Goal: Task Accomplishment & Management: Manage account settings

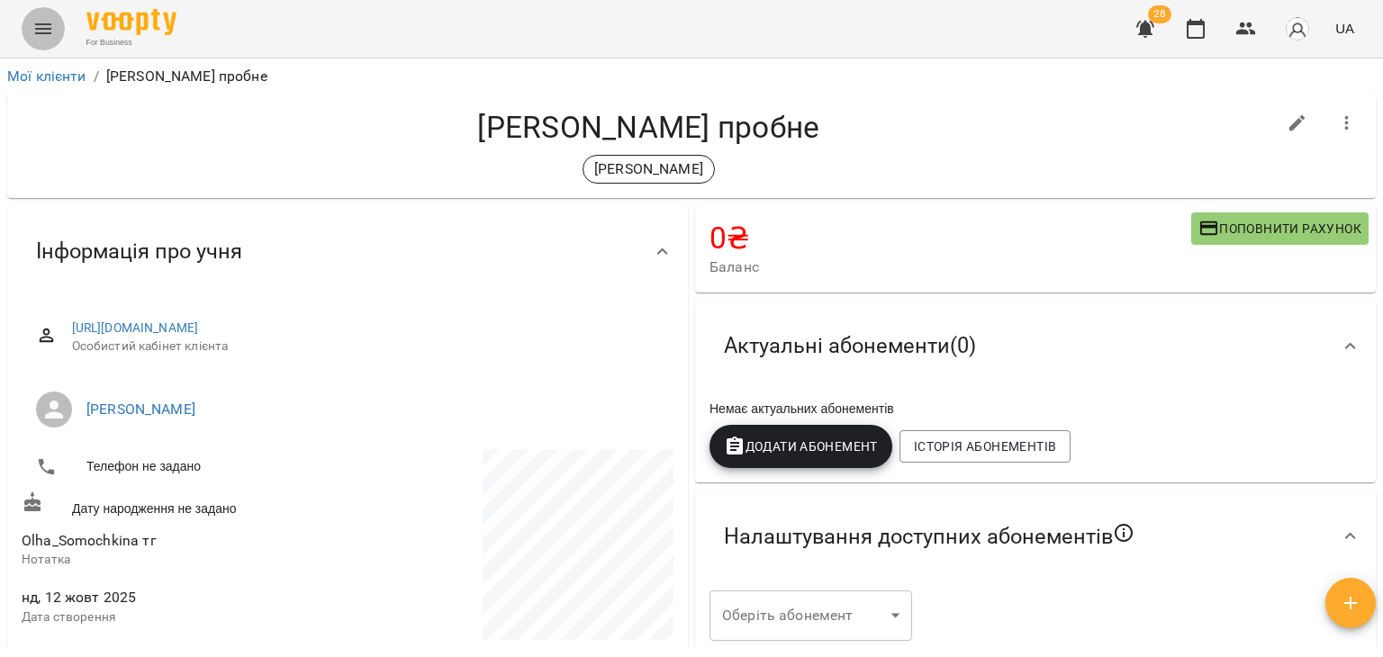
click at [40, 37] on icon "Menu" at bounding box center [43, 29] width 22 height 22
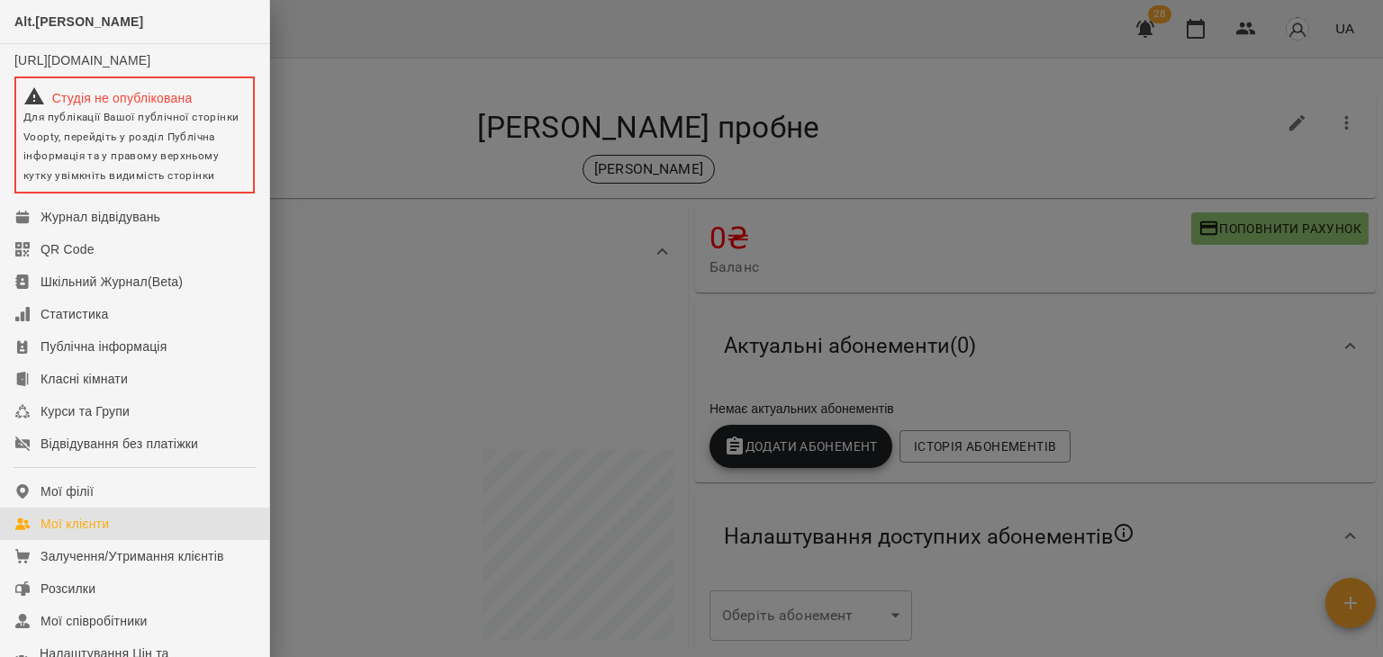
click at [91, 540] on link "Мої клієнти" at bounding box center [134, 524] width 269 height 32
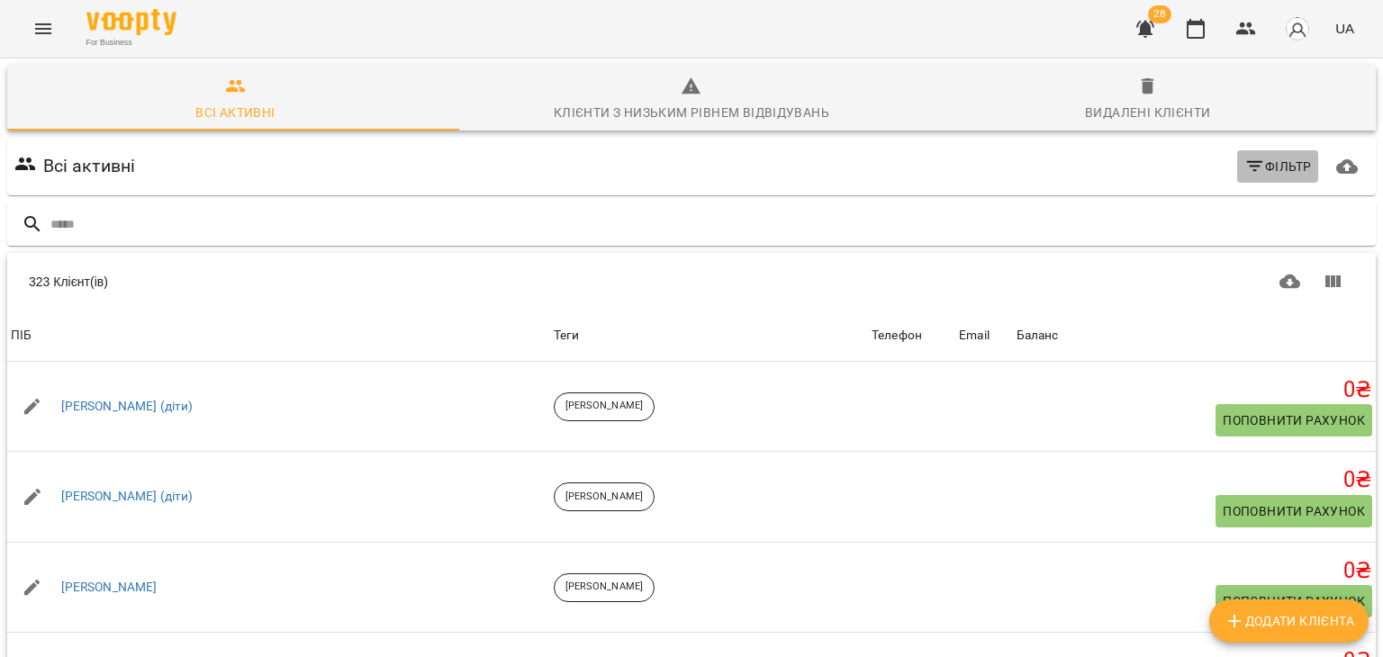
click at [1260, 173] on span "Фільтр" at bounding box center [1278, 167] width 68 height 22
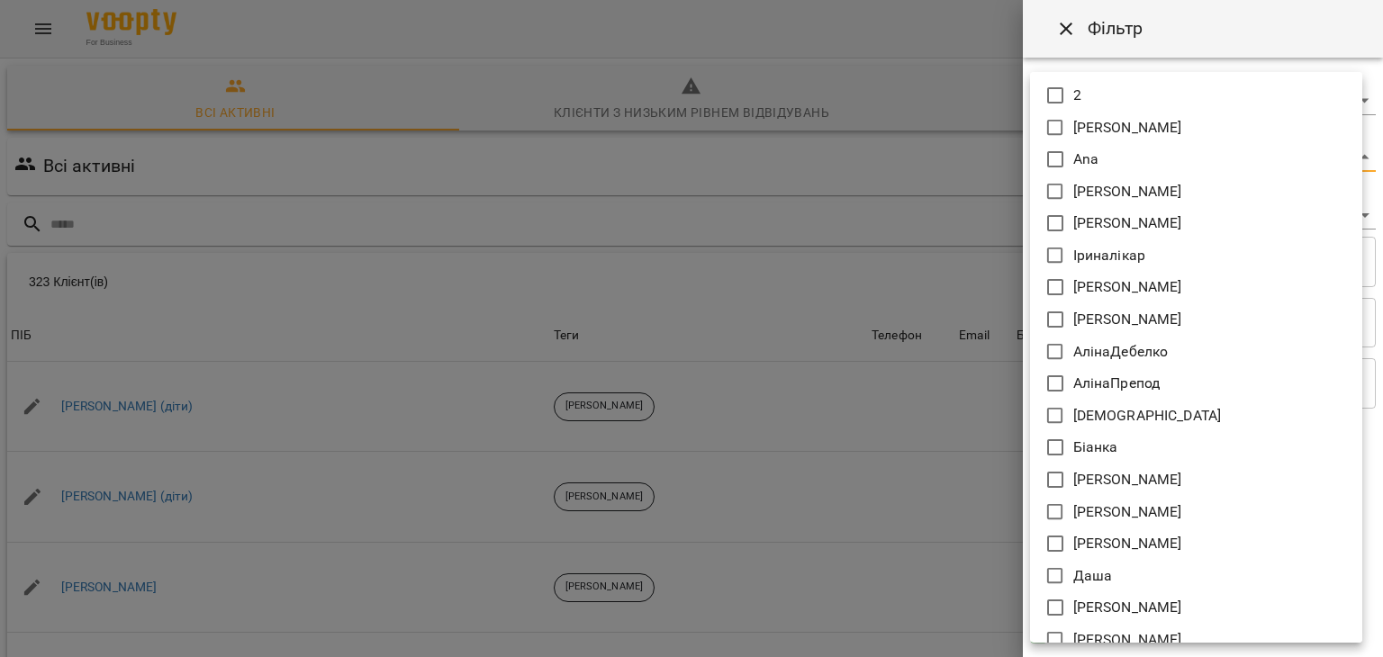
click at [1068, 152] on body "For Business 28 UA Всі активні Клієнти з низьким рівнем відвідувань Видалені кл…" at bounding box center [691, 468] width 1383 height 937
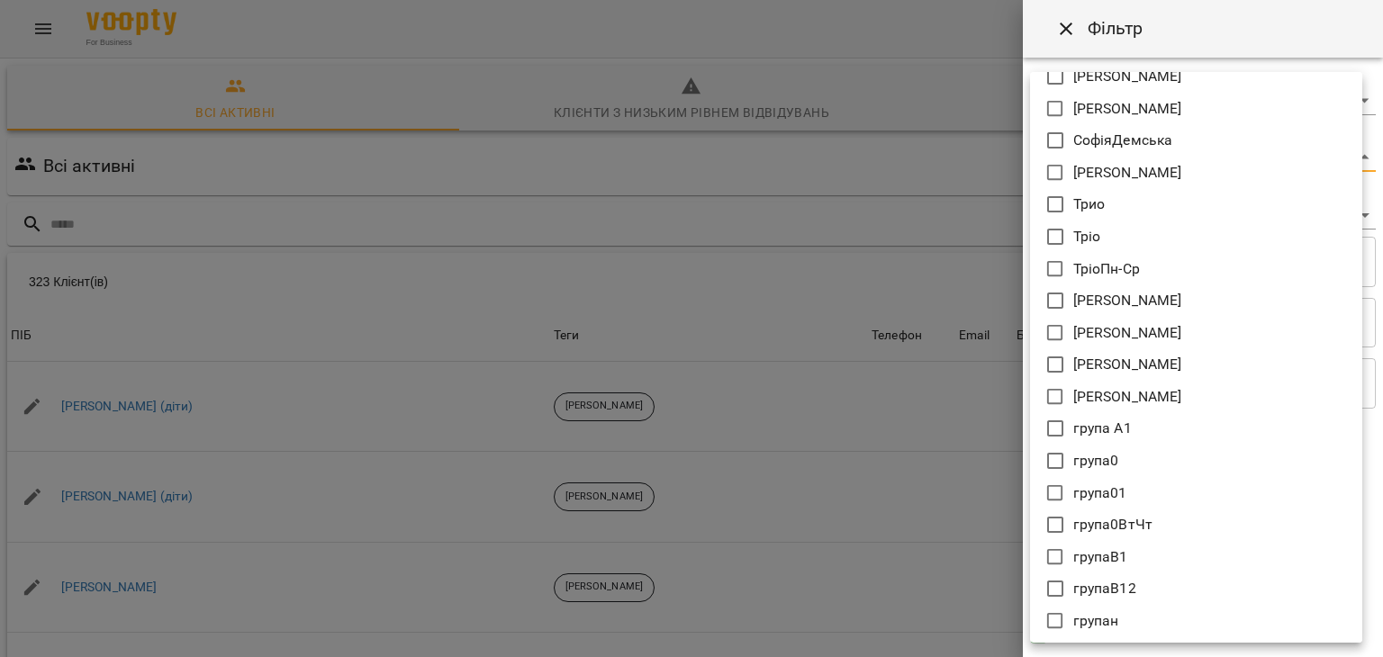
scroll to position [1077, 0]
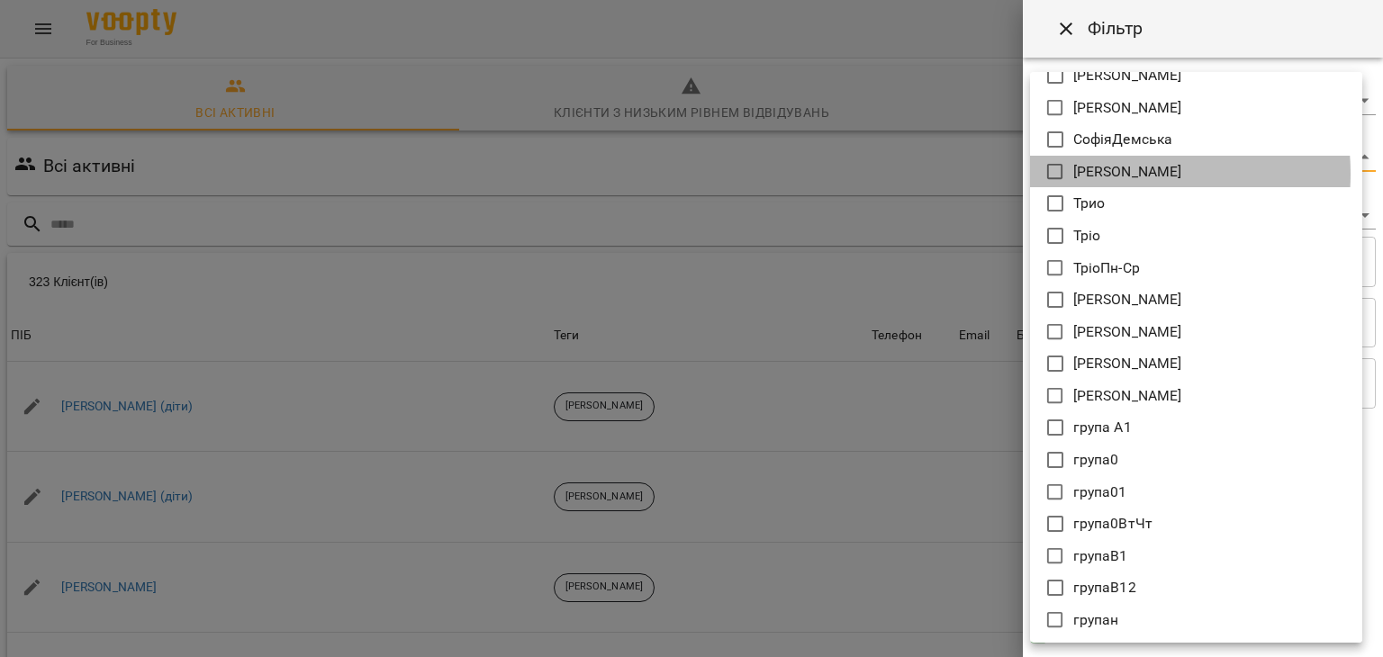
click at [1108, 173] on p "[PERSON_NAME]" at bounding box center [1127, 172] width 109 height 22
type input "*******"
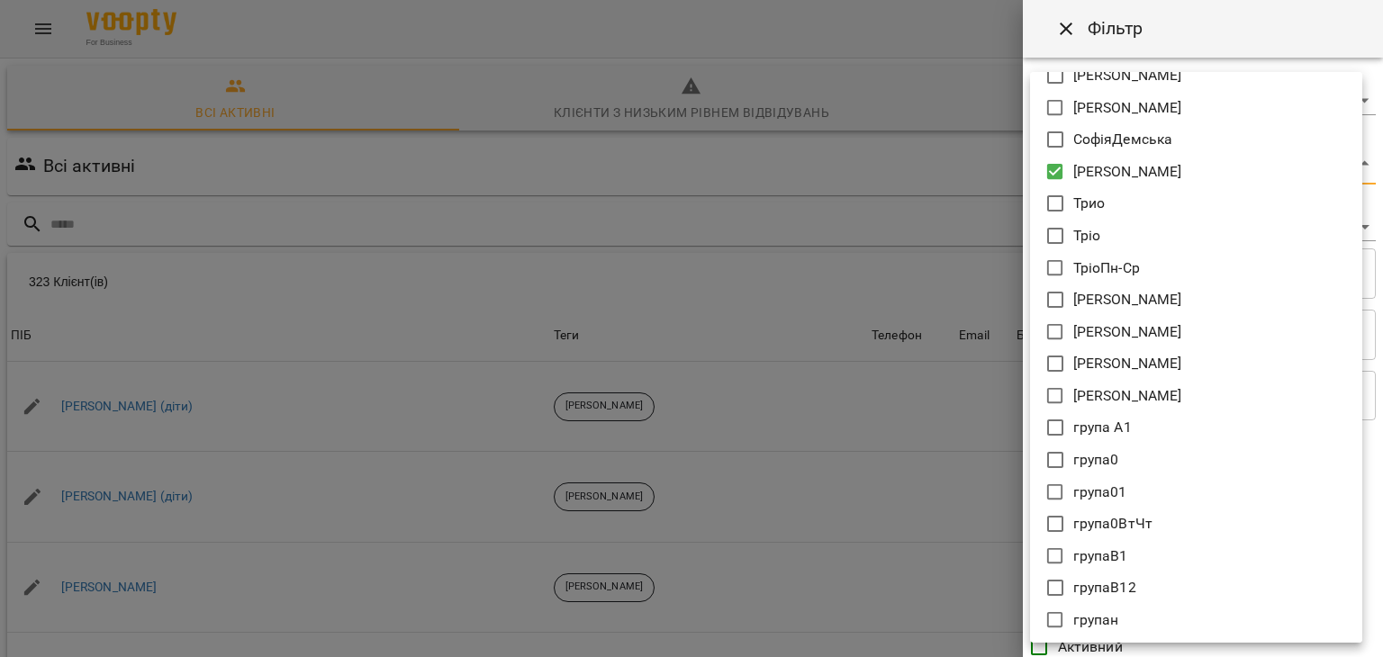
click at [914, 217] on div at bounding box center [691, 328] width 1383 height 657
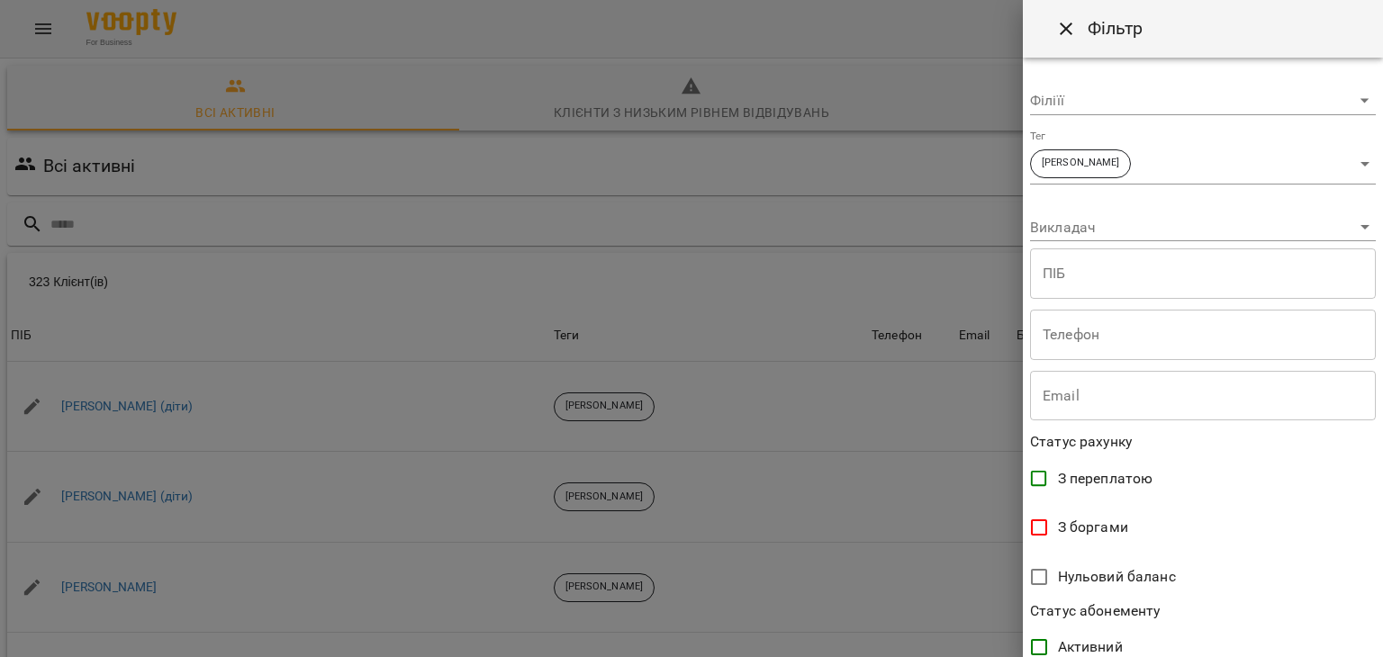
click at [1084, 207] on div "Викладач ​" at bounding box center [1203, 220] width 346 height 43
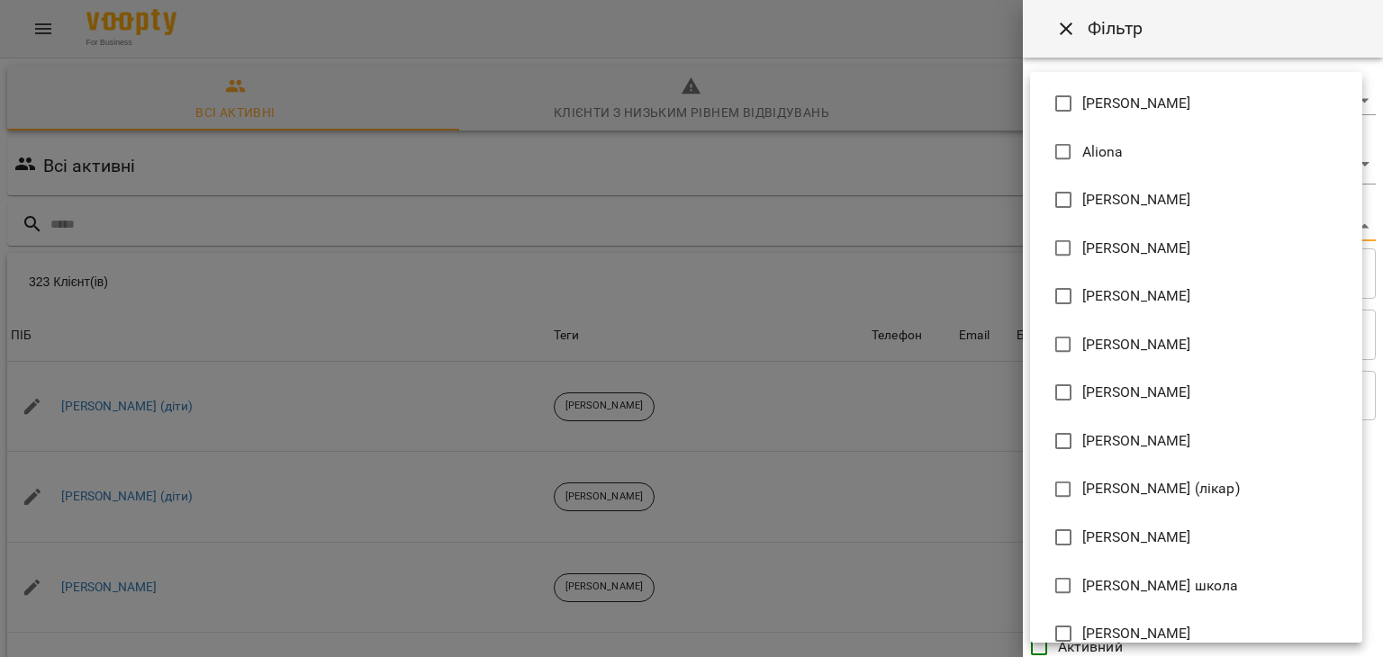
click at [1088, 224] on body "For Business 28 UA Всі активні Клієнти з низьким рівнем відвідувань Видалені кл…" at bounding box center [691, 468] width 1383 height 937
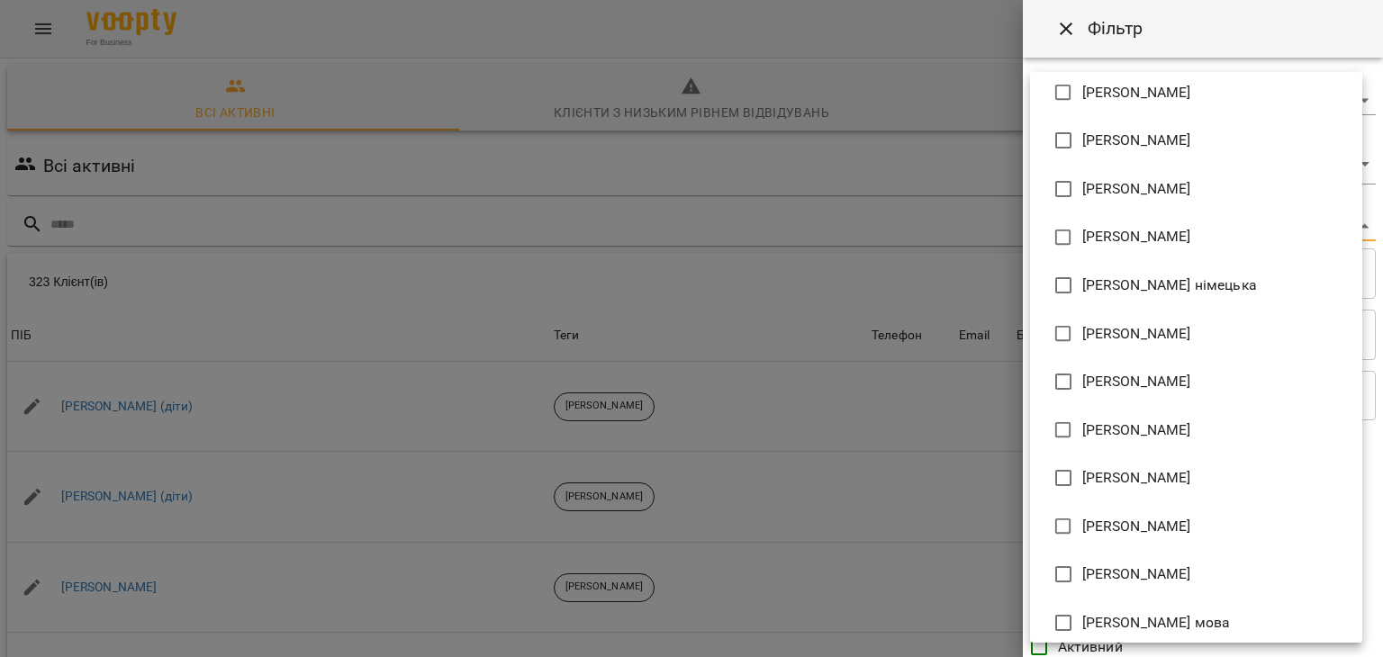
scroll to position [1180, 0]
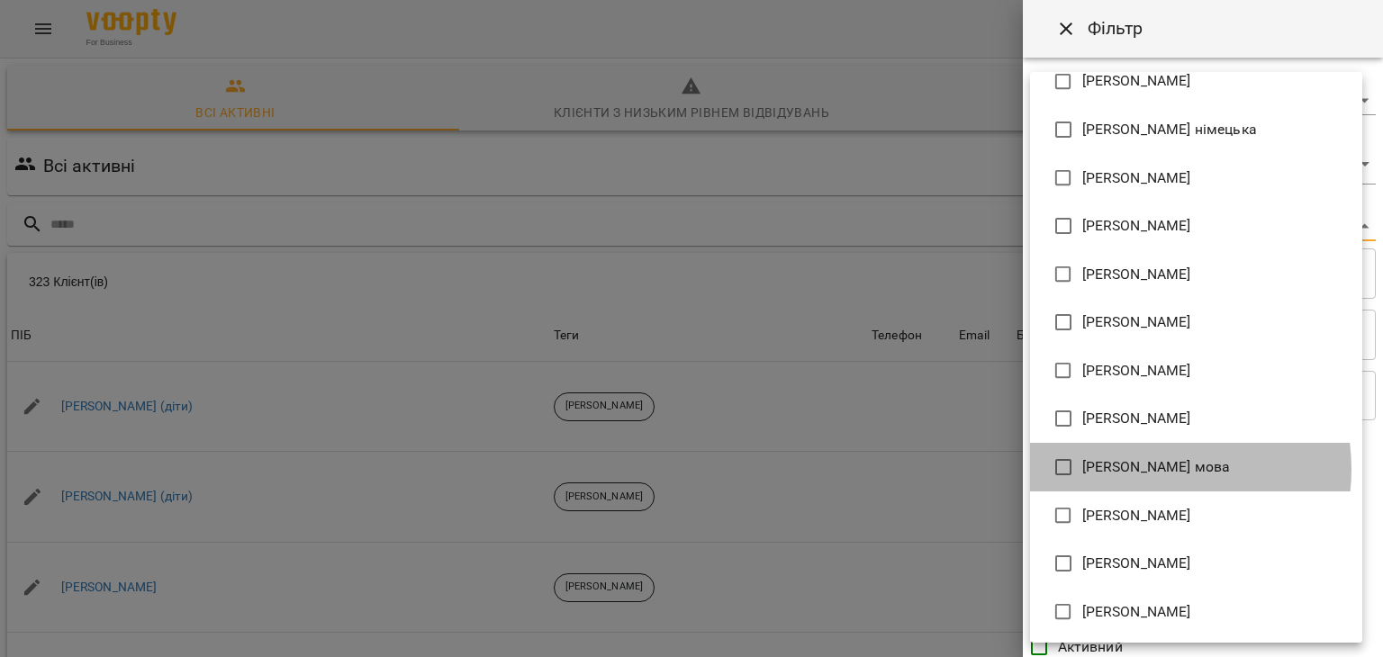
click at [1144, 469] on span "[PERSON_NAME] мова" at bounding box center [1156, 468] width 149 height 22
type input "**********"
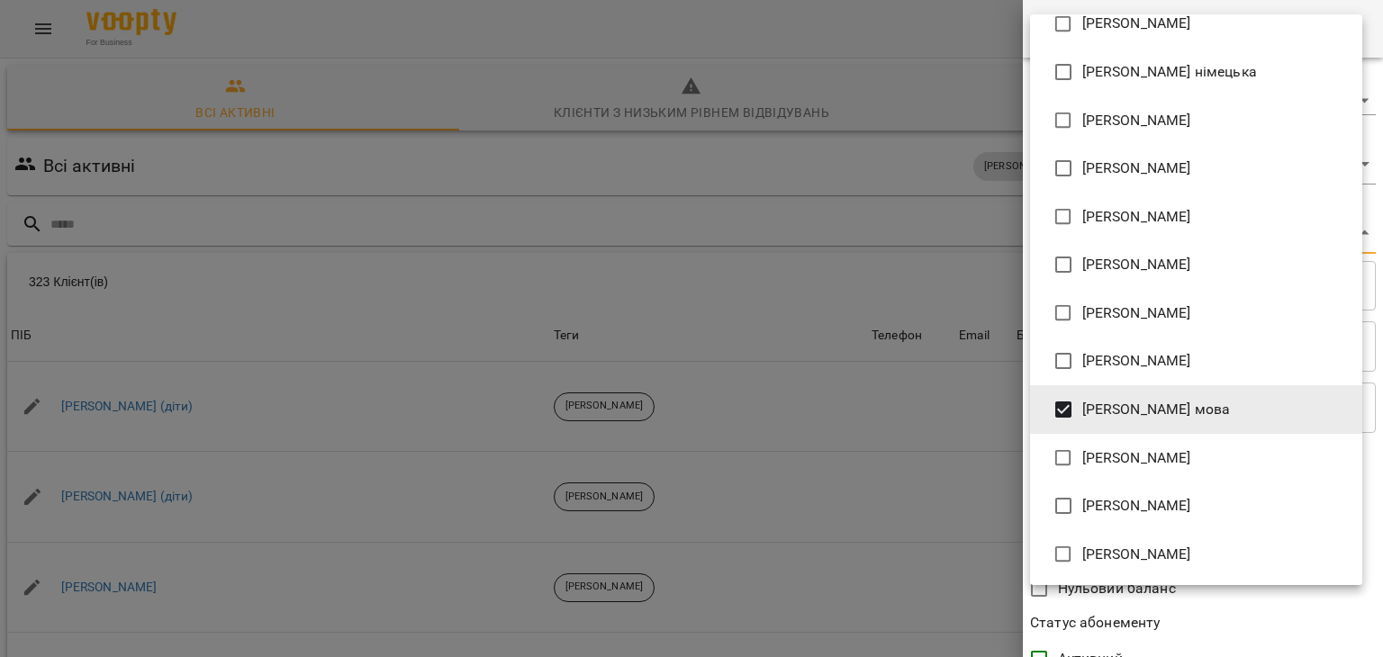
click at [877, 503] on div at bounding box center [691, 328] width 1383 height 657
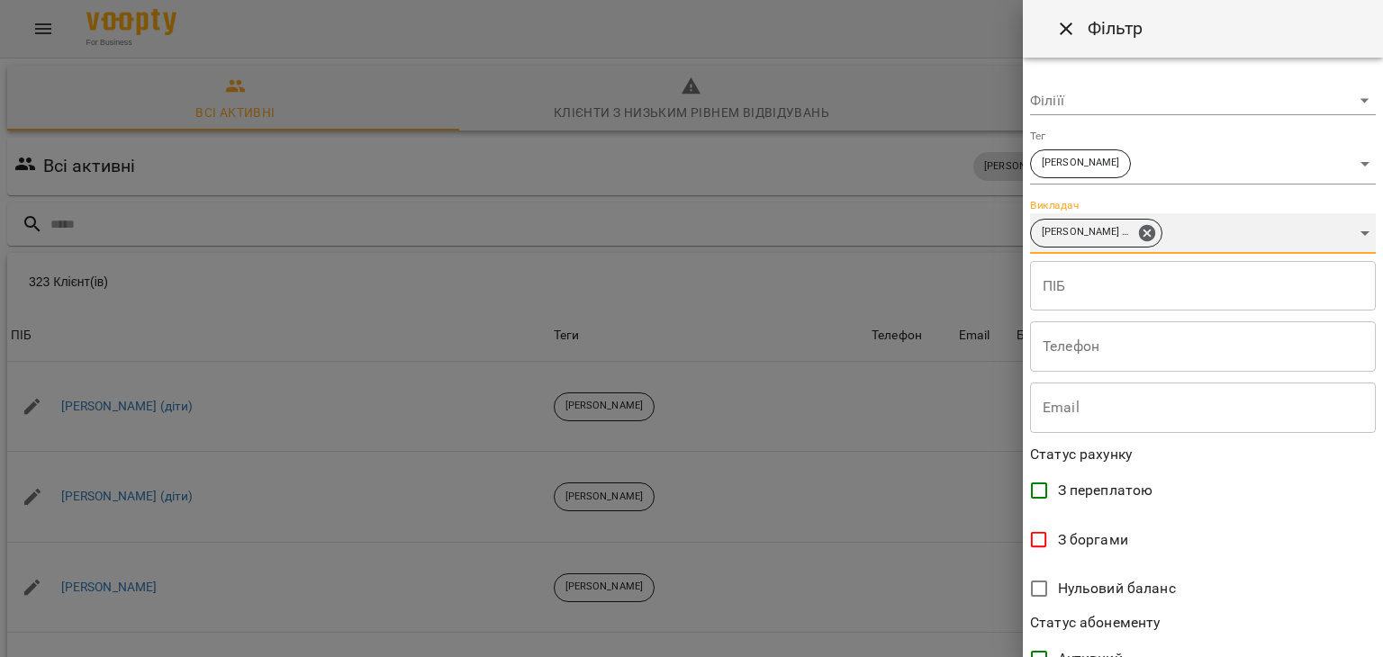
scroll to position [369, 0]
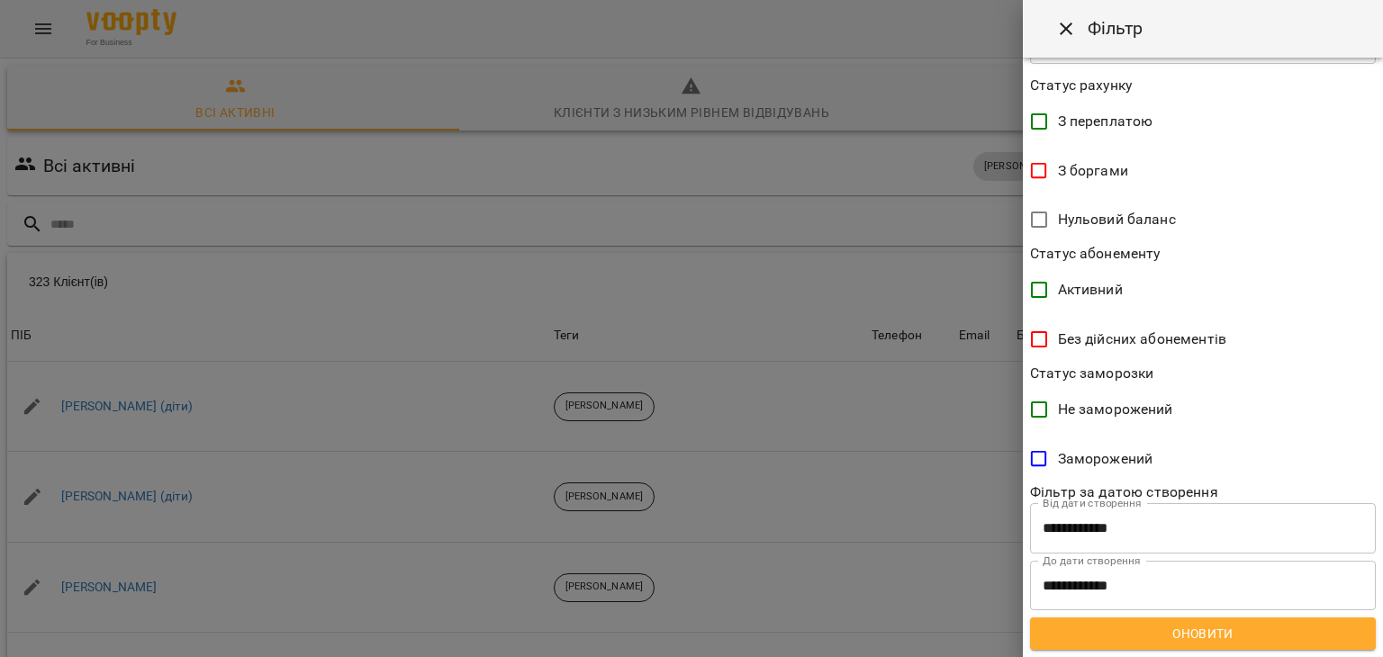
click at [1142, 623] on span "Оновити" at bounding box center [1203, 634] width 317 height 22
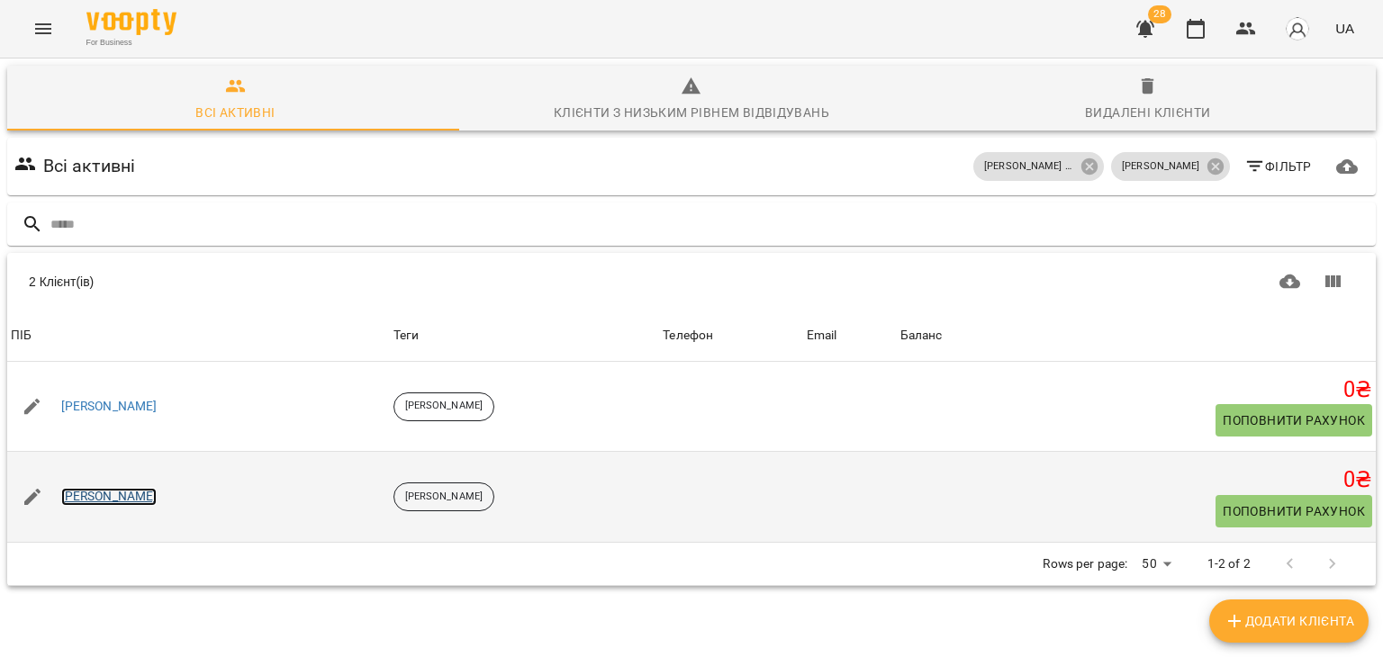
click at [90, 497] on link "[PERSON_NAME]" at bounding box center [109, 497] width 96 height 18
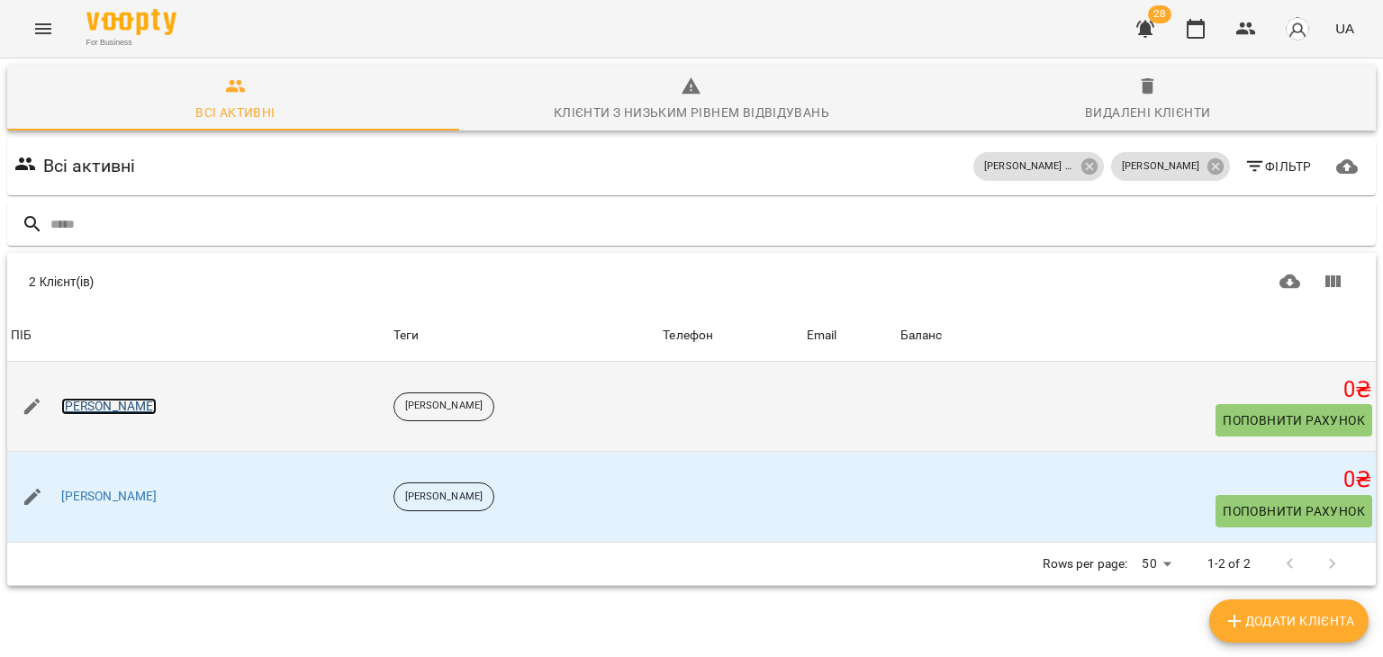
click at [86, 412] on link "[PERSON_NAME]" at bounding box center [109, 407] width 96 height 18
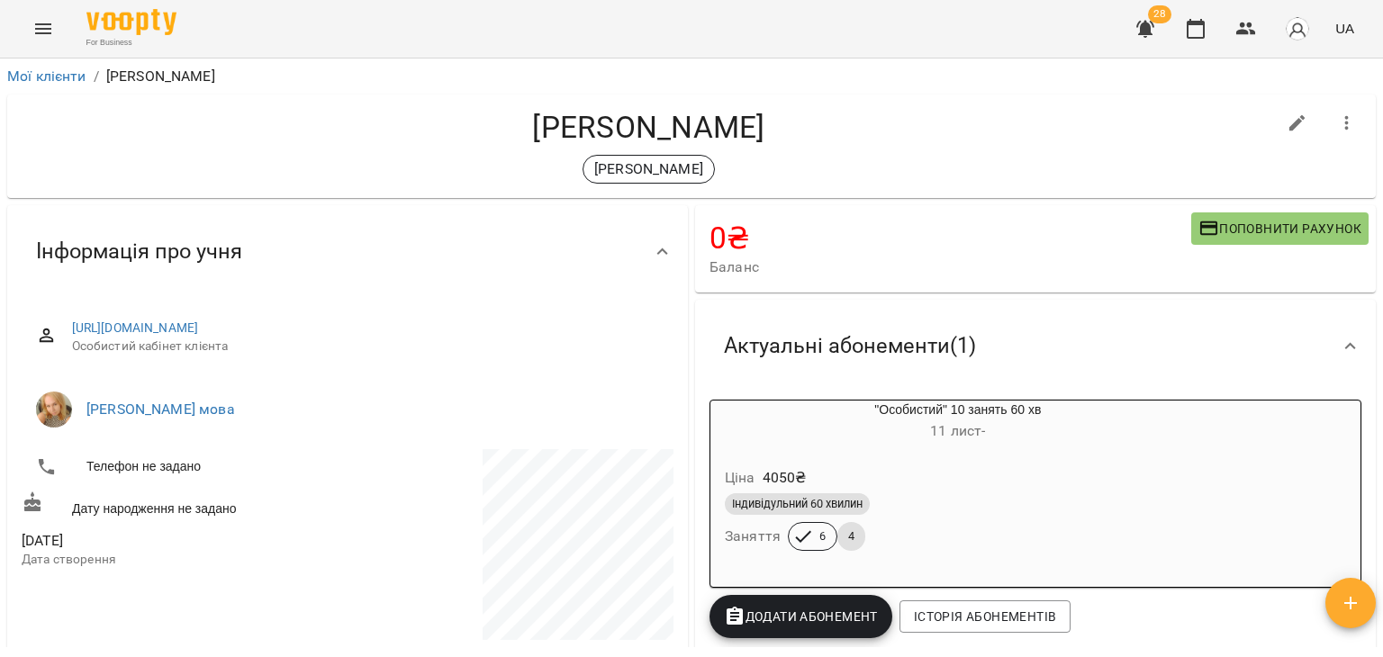
scroll to position [158, 0]
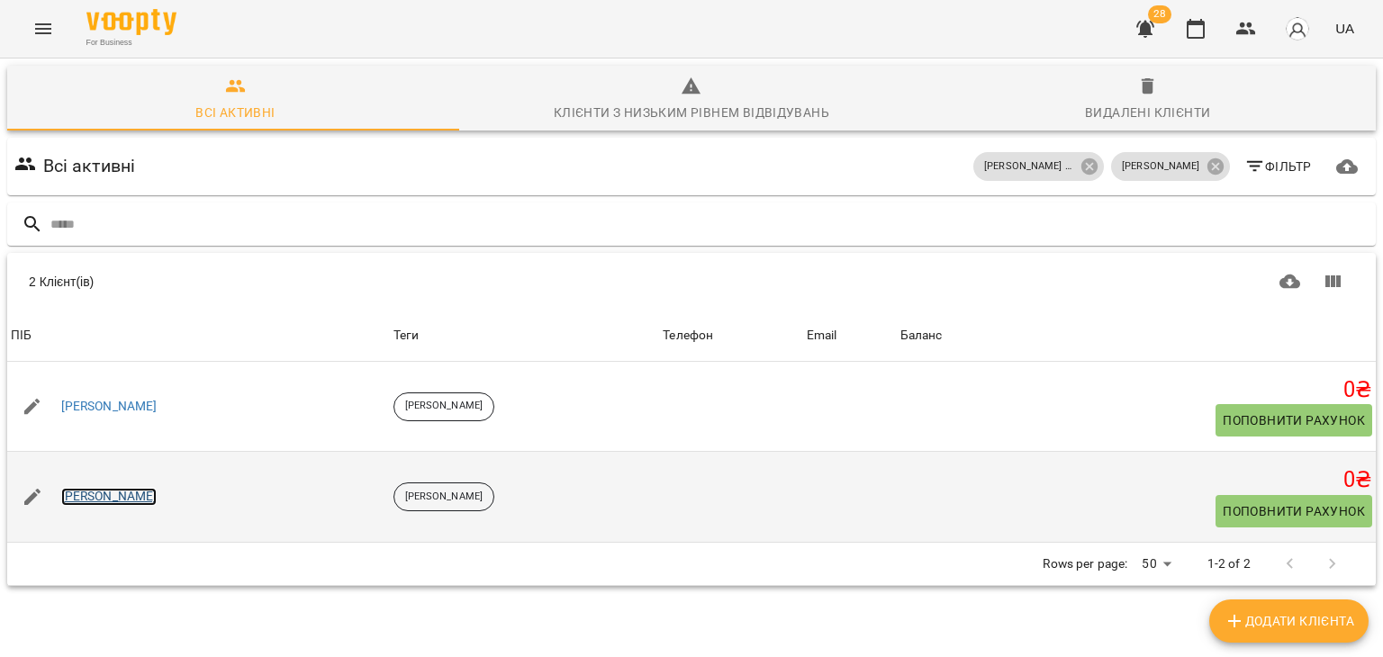
click at [106, 489] on link "[PERSON_NAME]" at bounding box center [109, 497] width 96 height 18
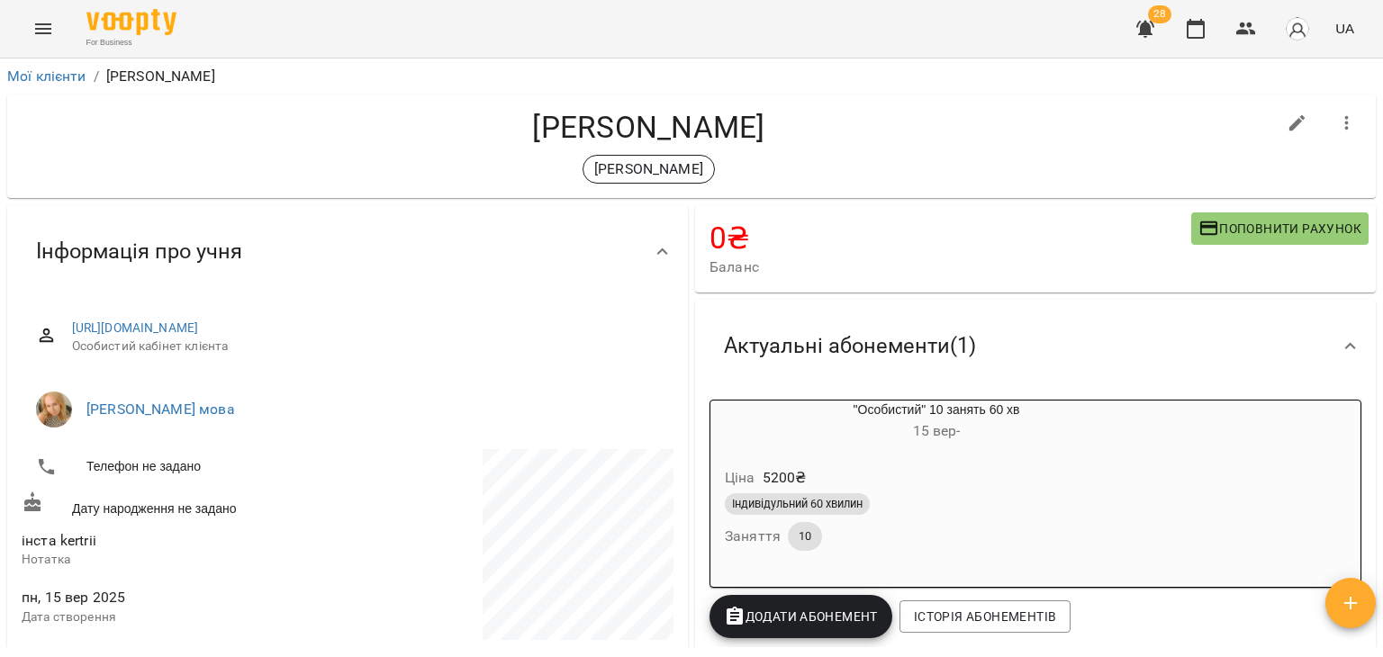
scroll to position [144, 0]
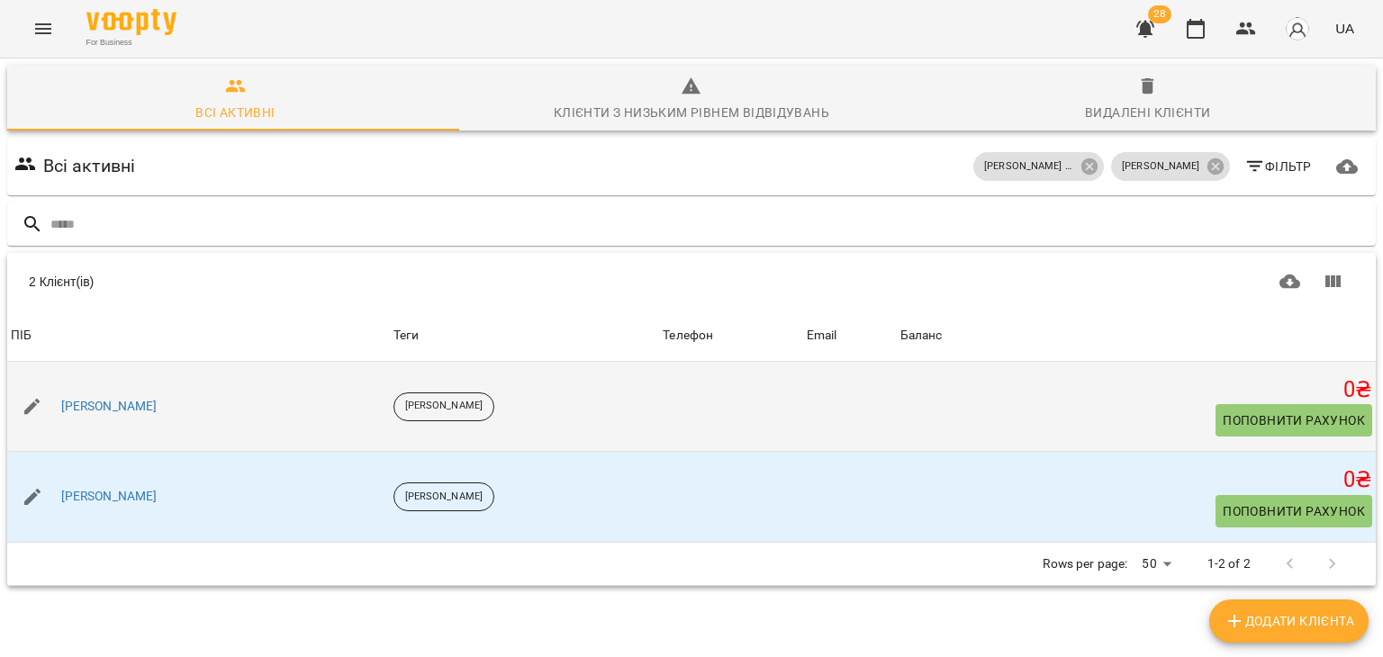
scroll to position [79, 0]
